Goal: Information Seeking & Learning: Learn about a topic

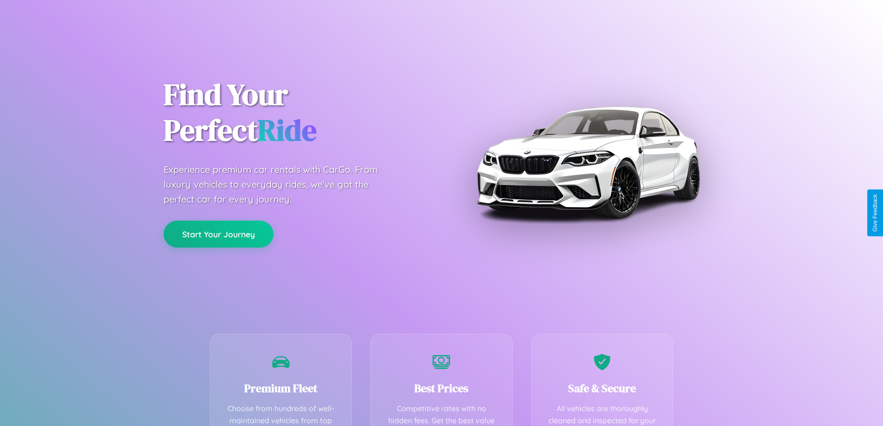
scroll to position [270, 0]
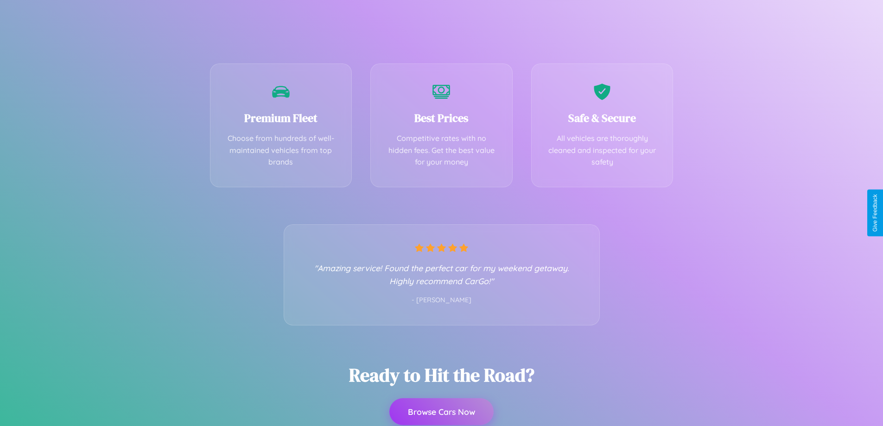
click at [441, 412] on button "Browse Cars Now" at bounding box center [441, 411] width 104 height 27
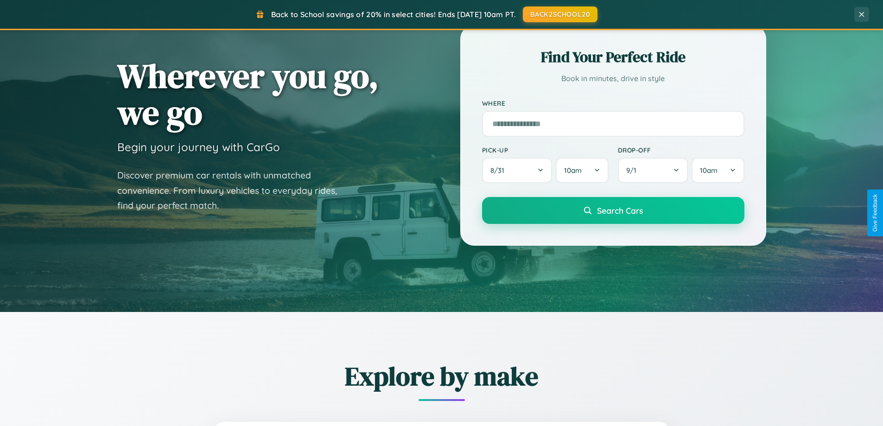
scroll to position [400, 0]
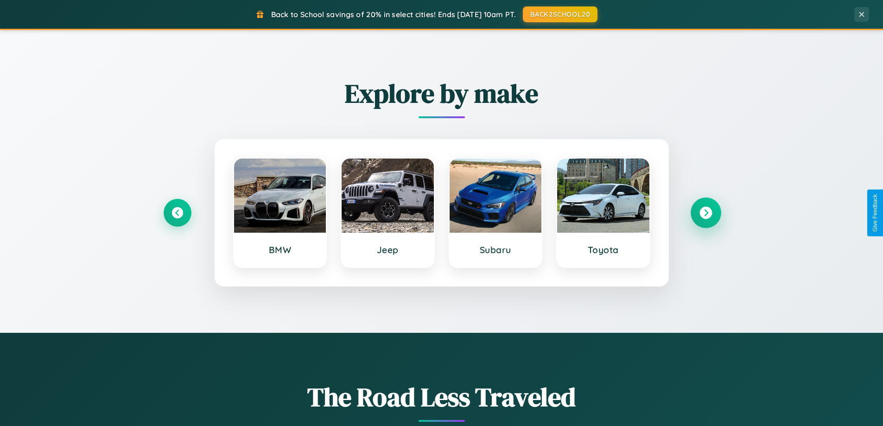
click at [706, 213] on icon at bounding box center [706, 213] width 13 height 13
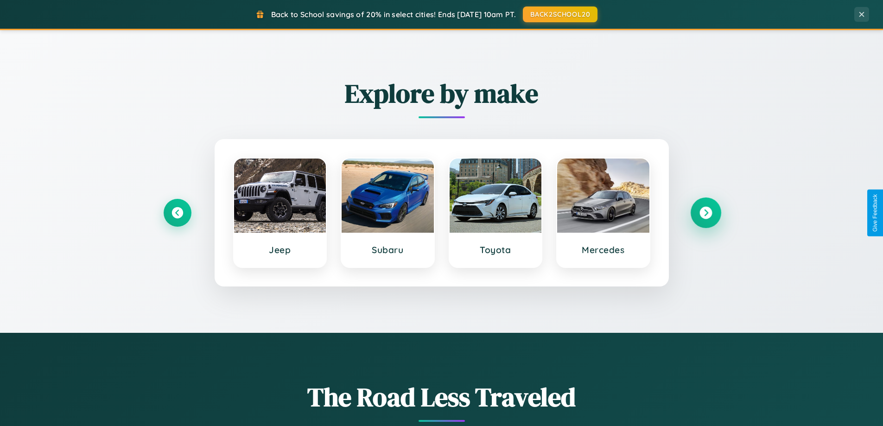
click at [706, 213] on icon at bounding box center [706, 213] width 13 height 13
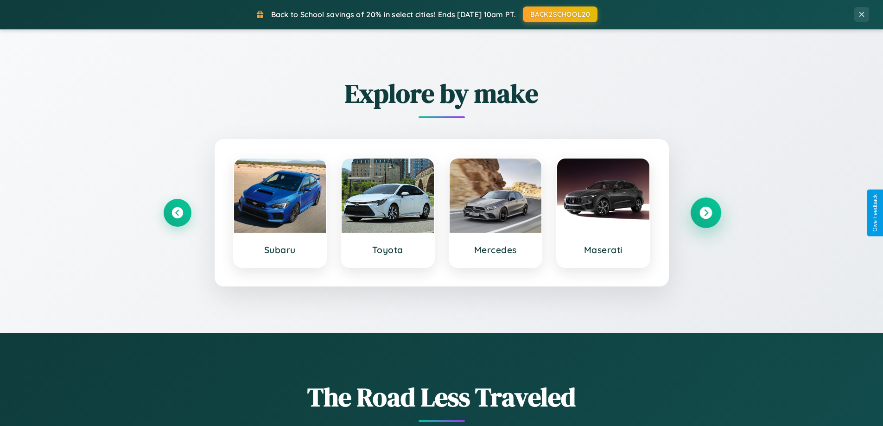
click at [706, 213] on icon at bounding box center [706, 213] width 13 height 13
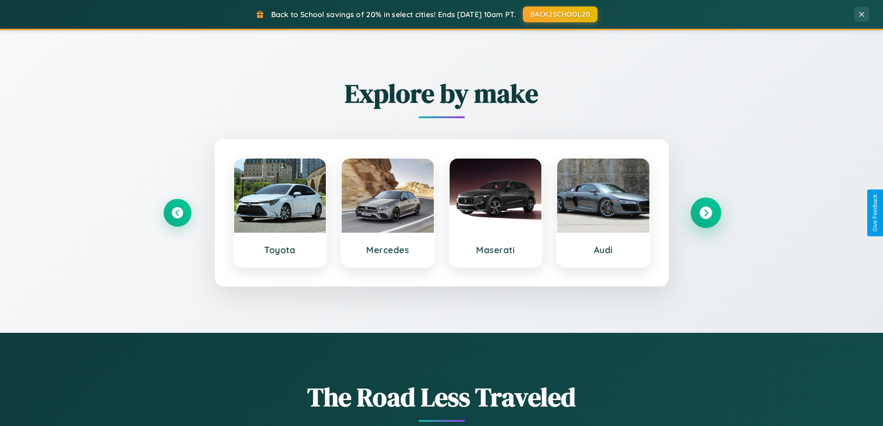
click at [706, 213] on icon at bounding box center [706, 213] width 13 height 13
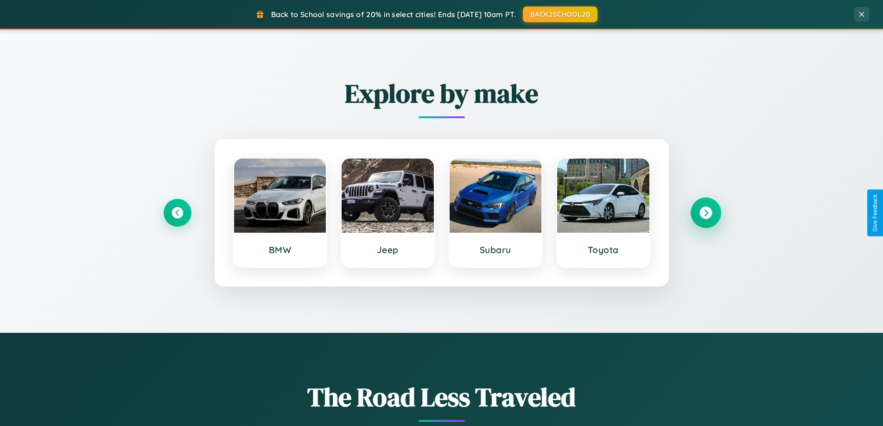
click at [706, 213] on icon at bounding box center [706, 213] width 13 height 13
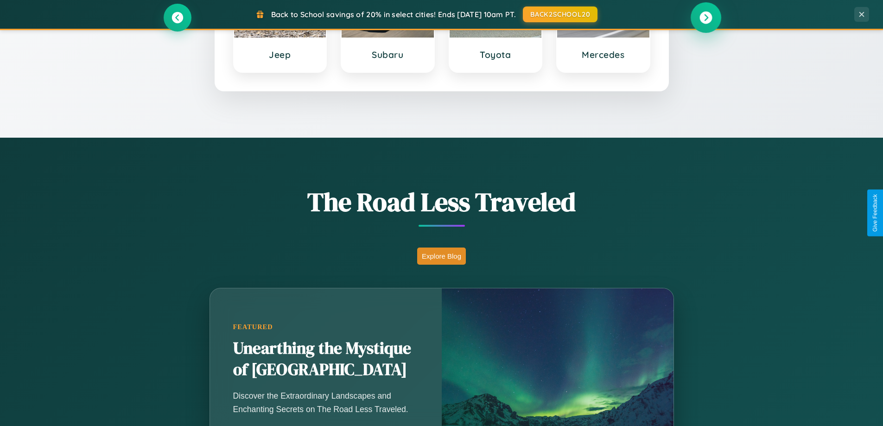
scroll to position [638, 0]
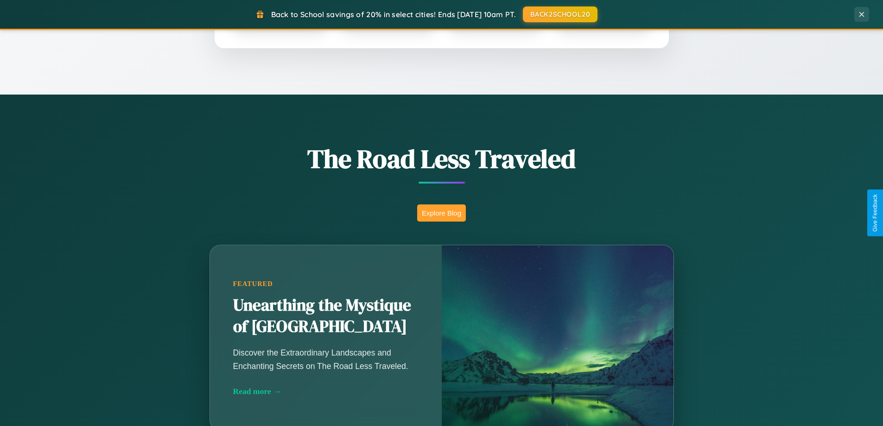
click at [441, 213] on button "Explore Blog" at bounding box center [441, 212] width 49 height 17
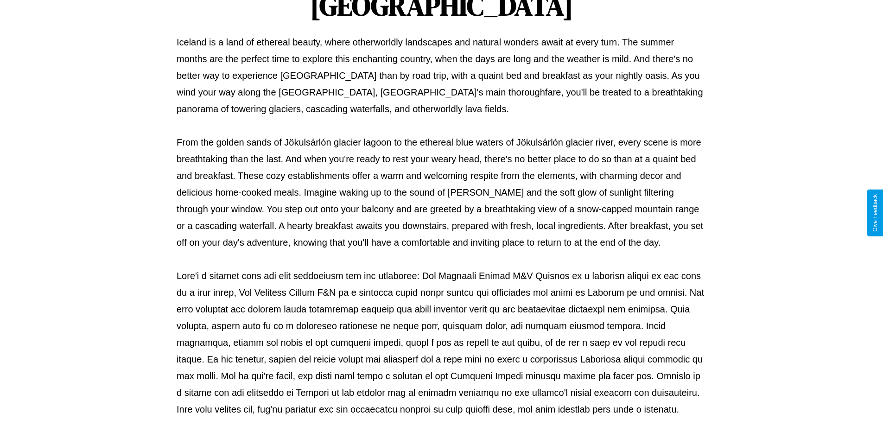
scroll to position [300, 0]
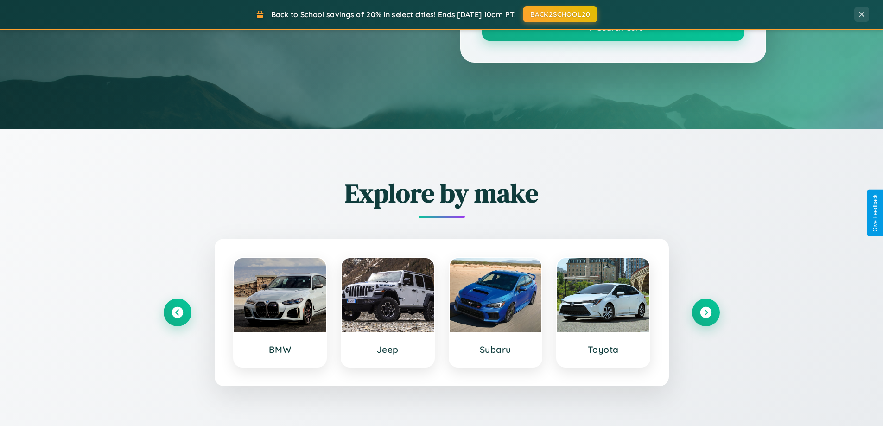
scroll to position [638, 0]
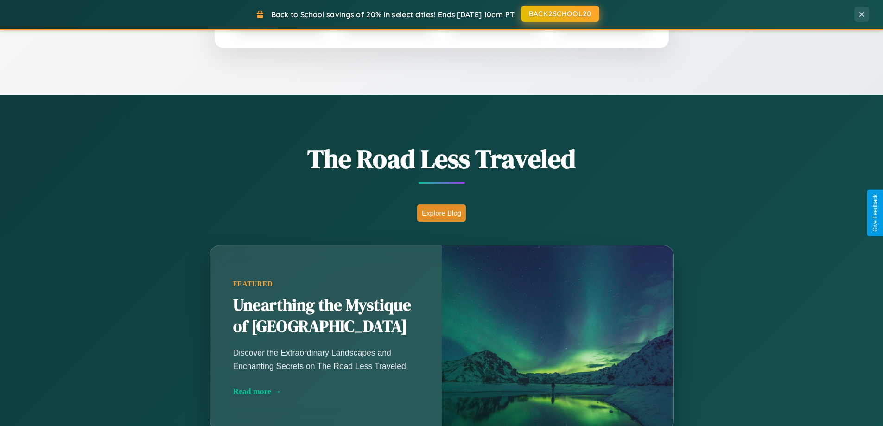
click at [560, 14] on button "BACK2SCHOOL20" at bounding box center [560, 14] width 78 height 17
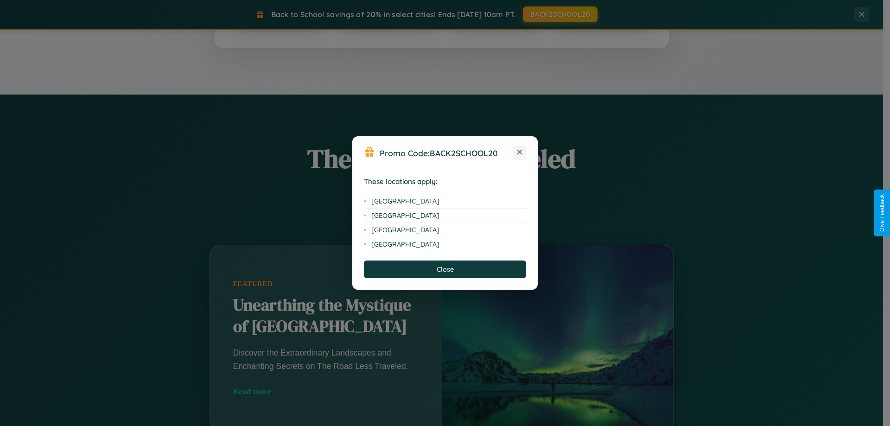
click at [520, 153] on icon at bounding box center [519, 152] width 5 height 5
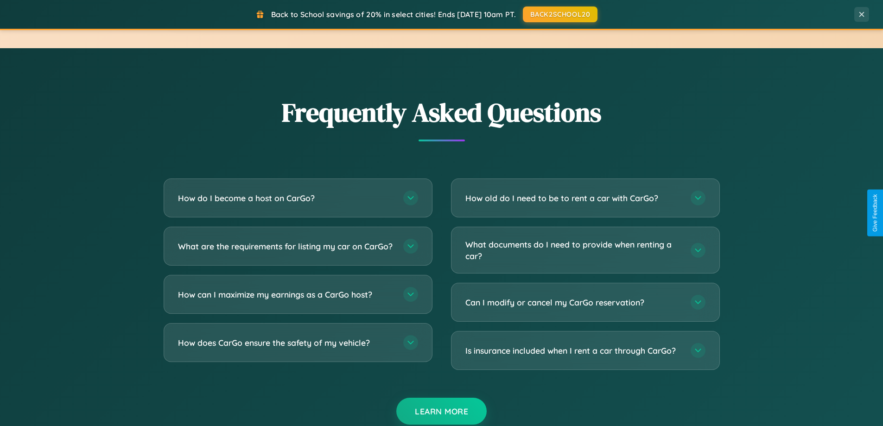
scroll to position [1784, 0]
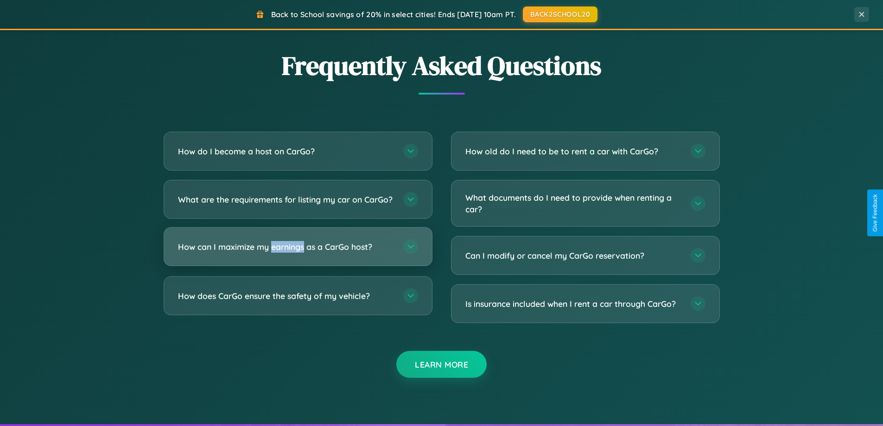
click at [298, 253] on h3 "How can I maximize my earnings as a CarGo host?" at bounding box center [286, 247] width 216 height 12
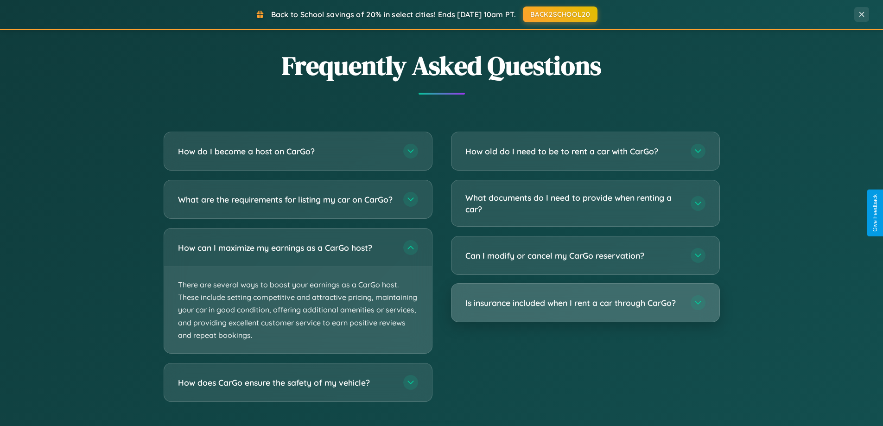
click at [585, 303] on h3 "Is insurance included when I rent a car through CarGo?" at bounding box center [574, 303] width 216 height 12
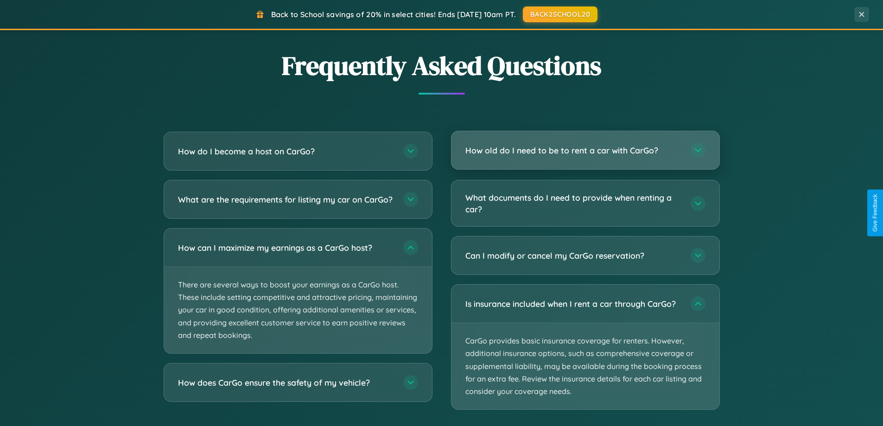
click at [585, 151] on h3 "How old do I need to be to rent a car with CarGo?" at bounding box center [574, 151] width 216 height 12
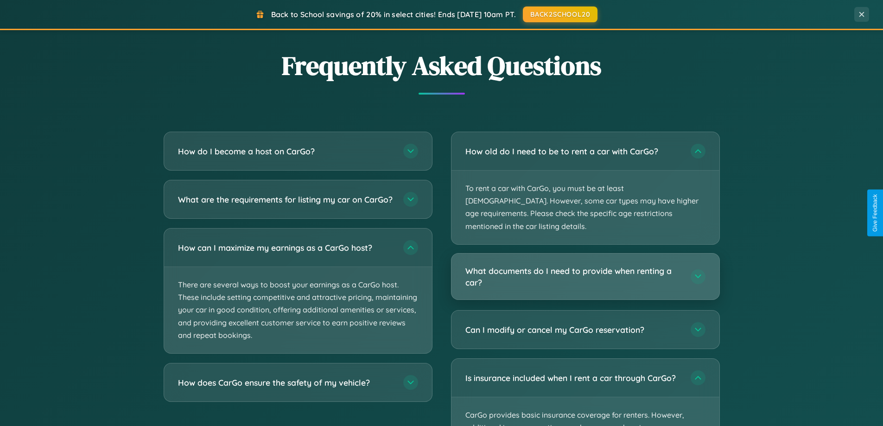
click at [585, 265] on h3 "What documents do I need to provide when renting a car?" at bounding box center [574, 276] width 216 height 23
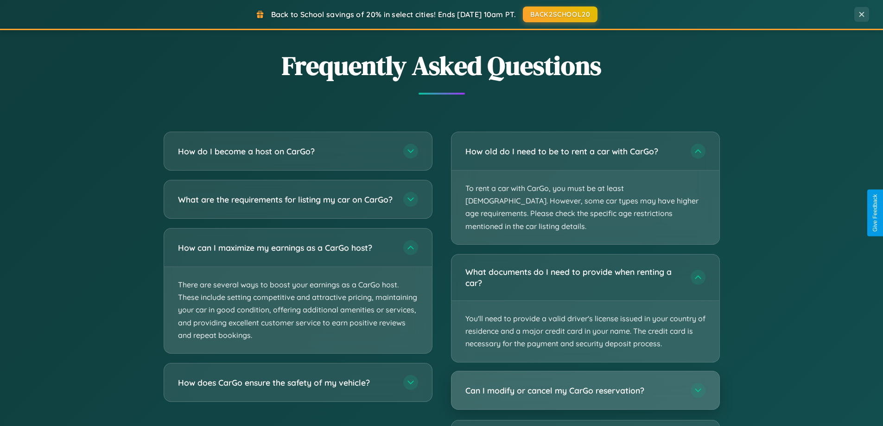
click at [585, 384] on h3 "Can I modify or cancel my CarGo reservation?" at bounding box center [574, 390] width 216 height 12
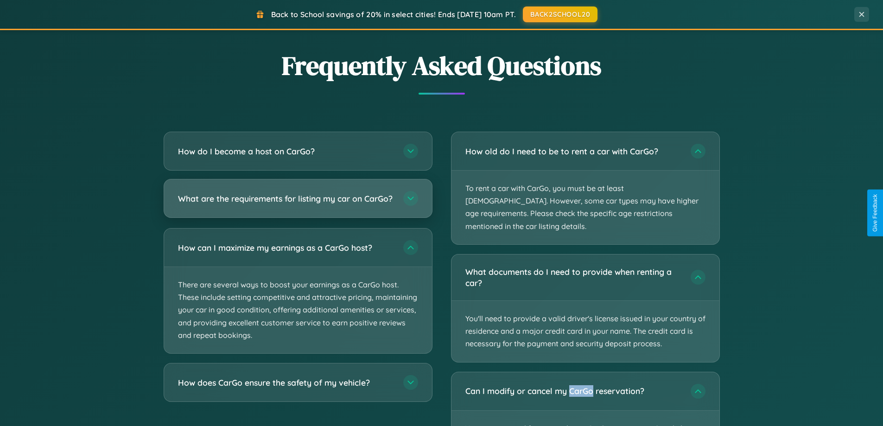
click at [298, 202] on h3 "What are the requirements for listing my car on CarGo?" at bounding box center [286, 199] width 216 height 12
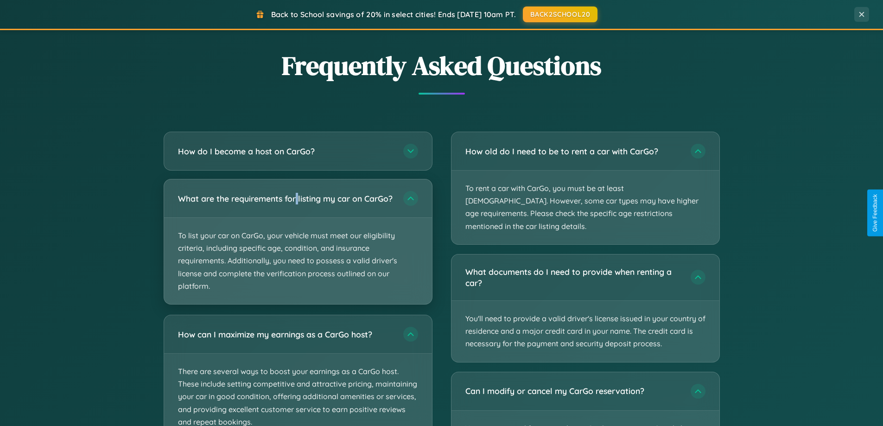
click at [298, 246] on p "To list your car on CarGo, your vehicle must meet our eligibility criteria, inc…" at bounding box center [298, 261] width 268 height 86
